Goal: Transaction & Acquisition: Obtain resource

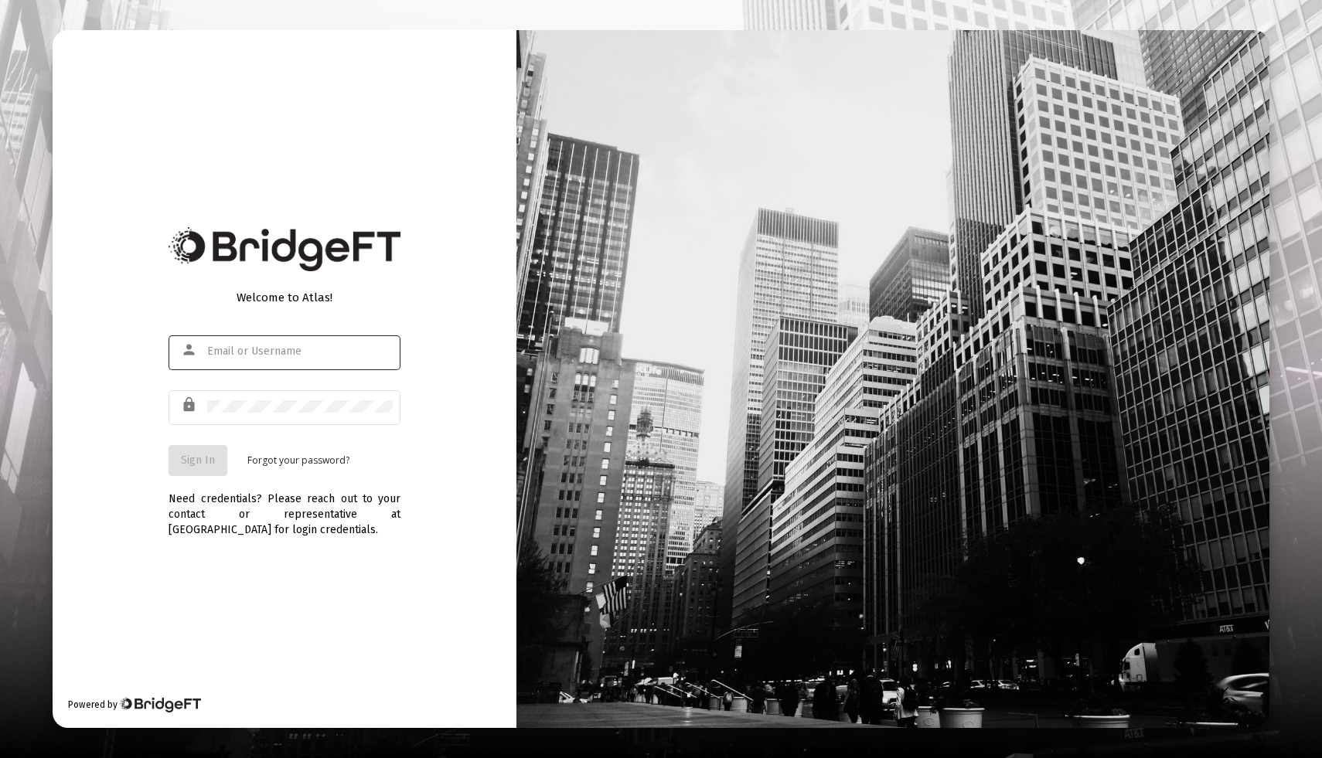
type input "[EMAIL_ADDRESS][DOMAIN_NAME]"
click at [196, 472] on button "Sign In" at bounding box center [198, 460] width 59 height 31
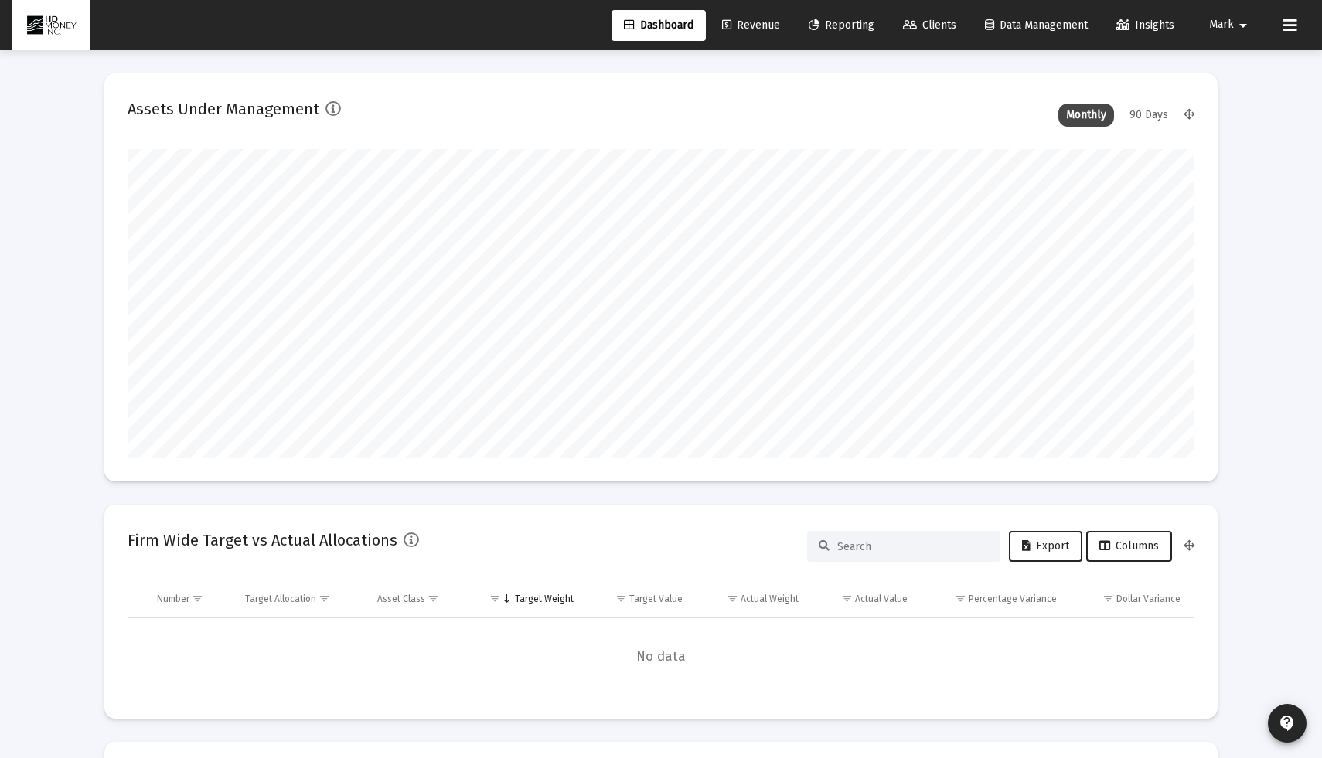
scroll to position [309, 574]
type input "[DATE]"
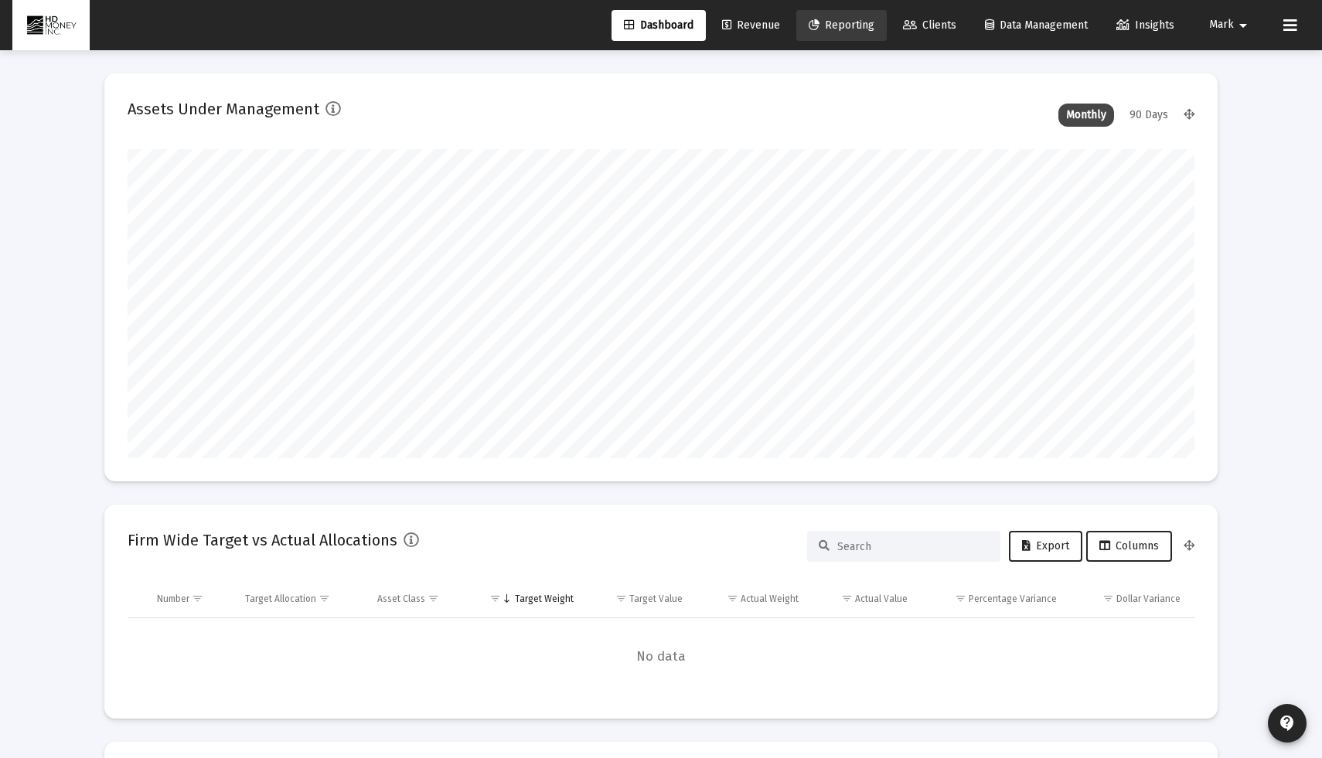
click at [848, 27] on span "Reporting" at bounding box center [842, 25] width 66 height 13
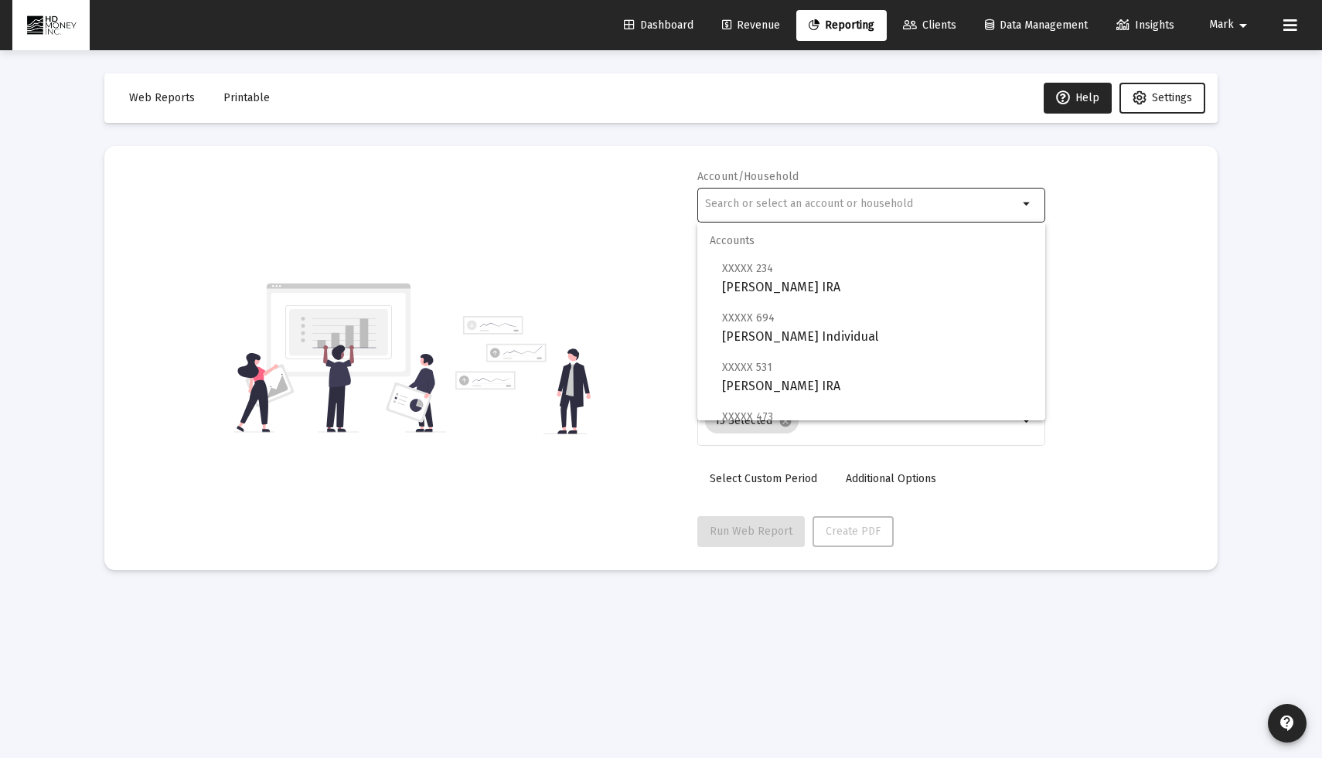
click at [820, 208] on input "text" at bounding box center [861, 204] width 313 height 12
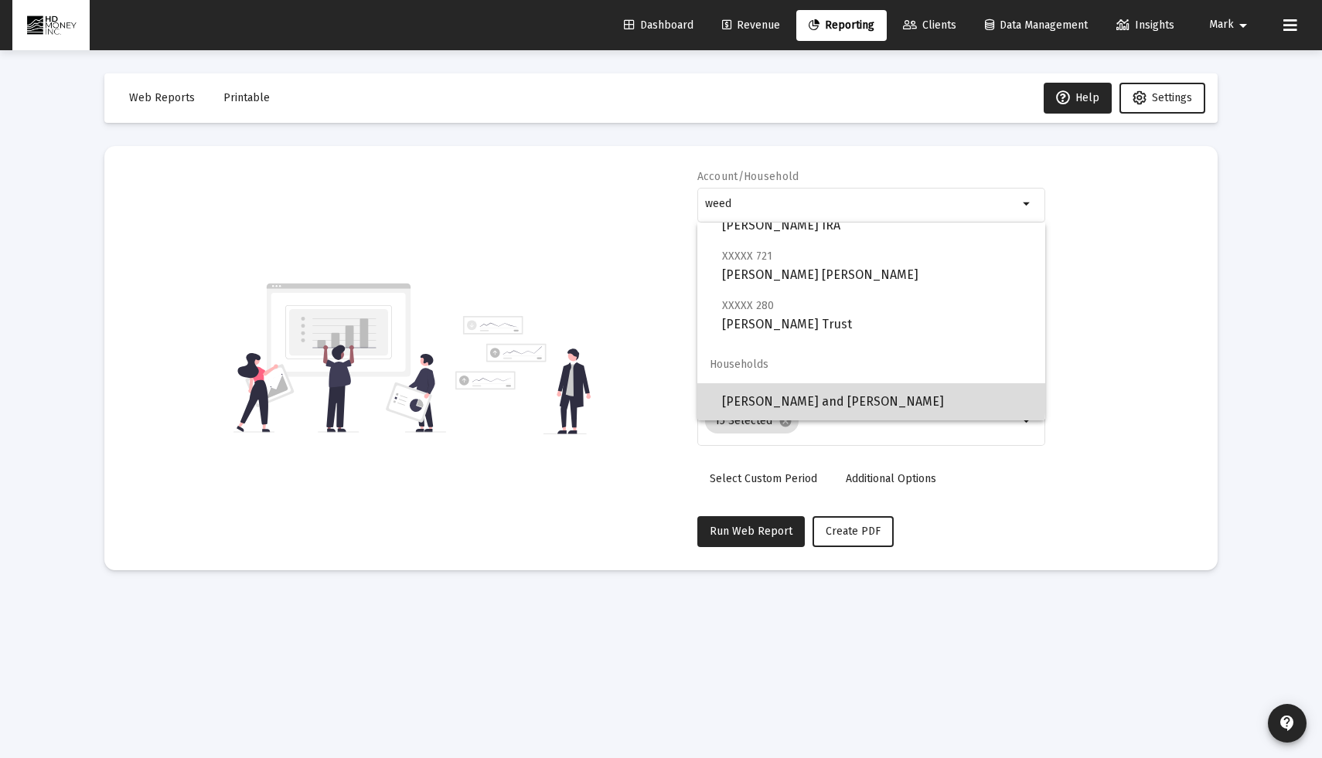
click at [829, 396] on span "[PERSON_NAME] and [PERSON_NAME]" at bounding box center [877, 401] width 311 height 37
type input "[PERSON_NAME] and [PERSON_NAME]"
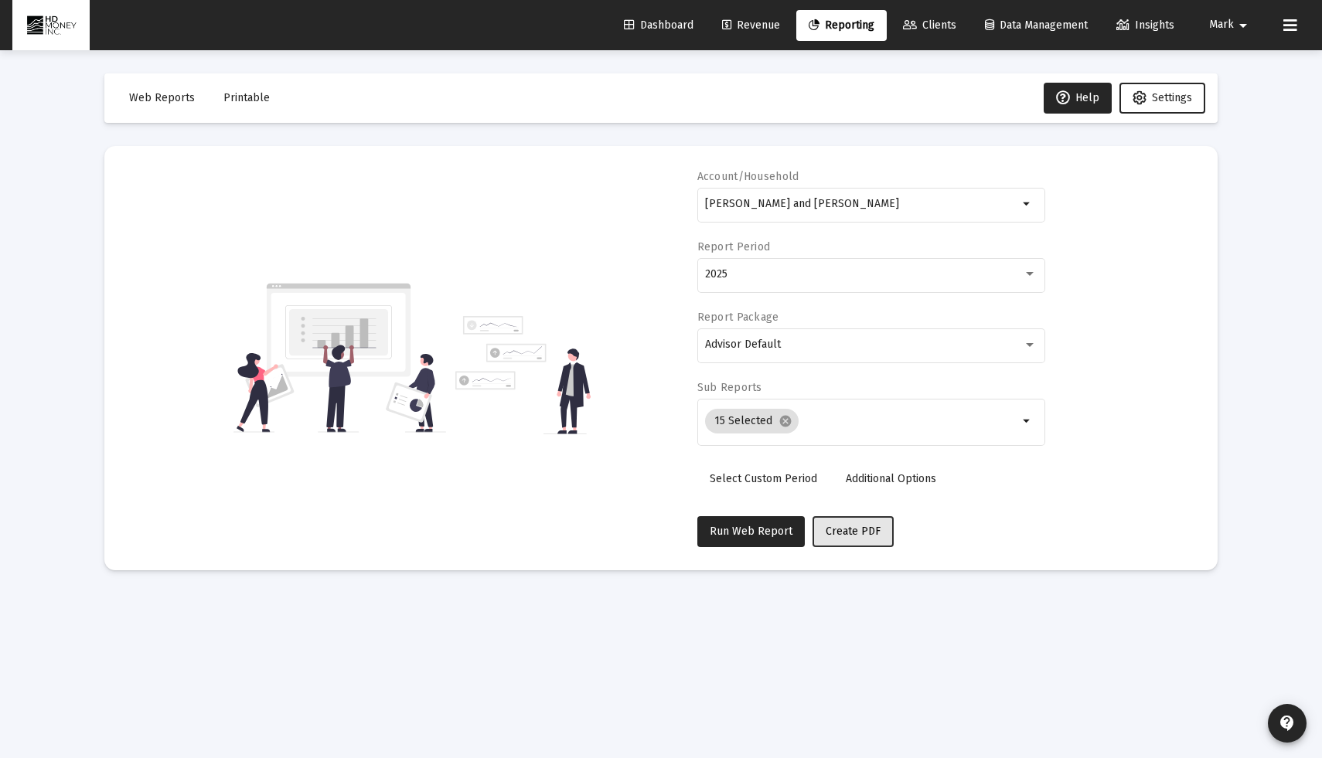
click at [850, 535] on span "Create PDF" at bounding box center [853, 531] width 55 height 13
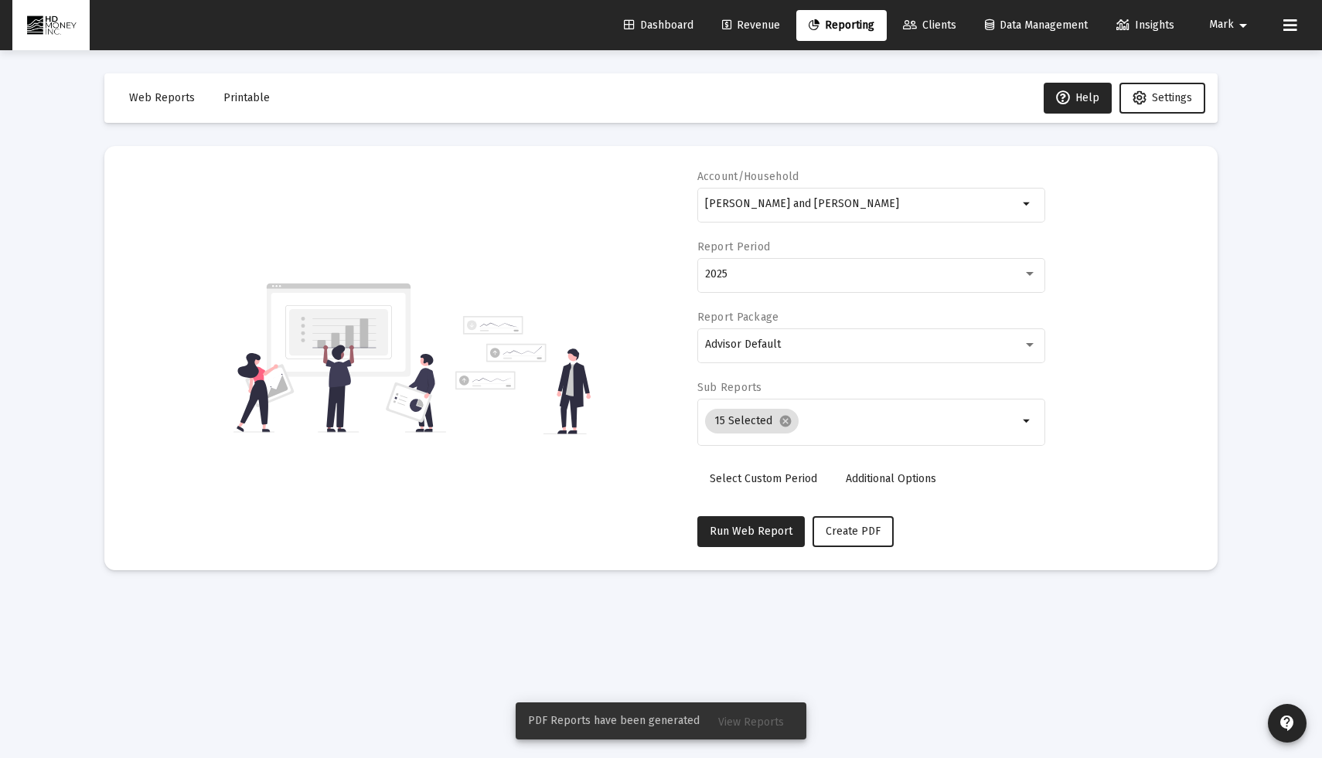
click at [232, 95] on span "Printable" at bounding box center [246, 97] width 46 height 13
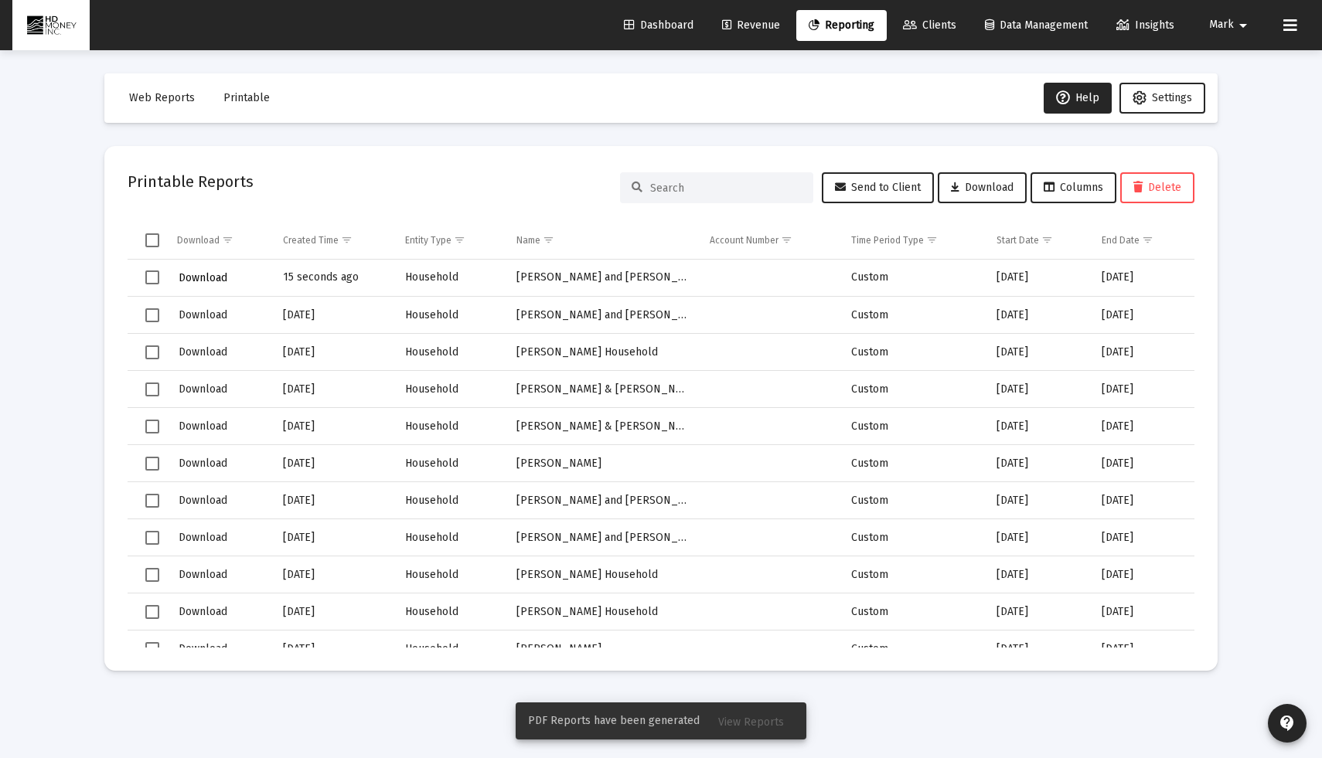
click at [216, 277] on span "Download" at bounding box center [203, 277] width 49 height 13
